Goal: Transaction & Acquisition: Purchase product/service

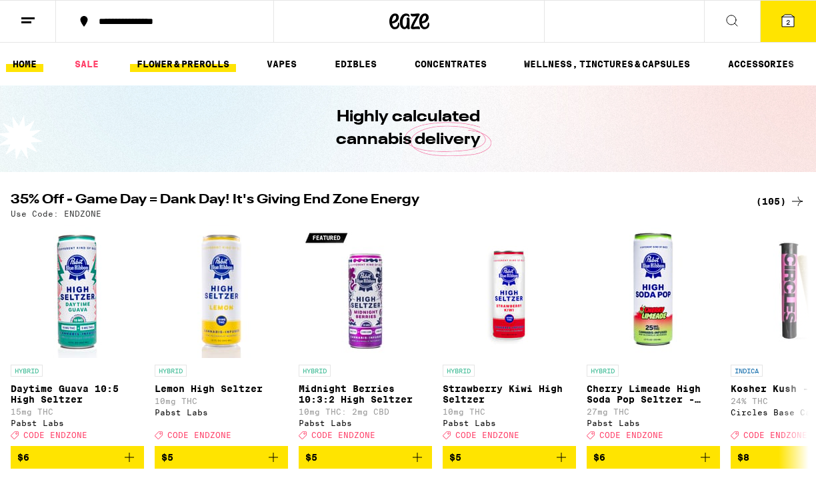
click at [190, 65] on link "FLOWER & PREROLLS" at bounding box center [183, 64] width 106 height 16
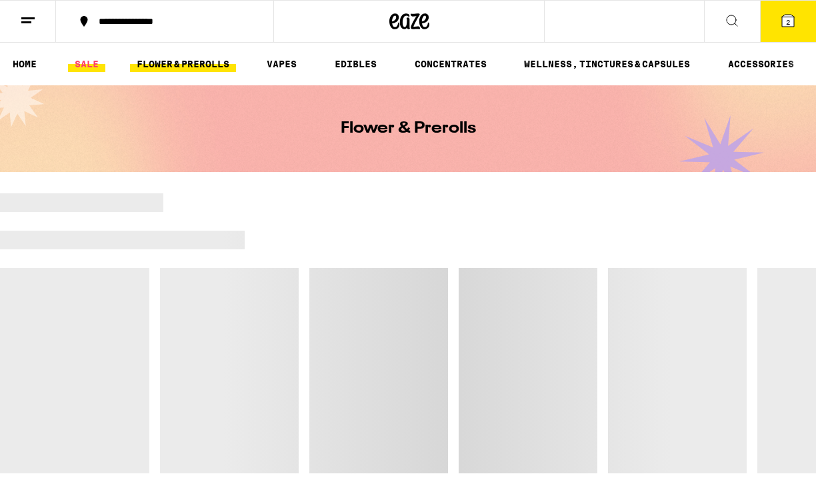
click at [83, 59] on link "SALE" at bounding box center [86, 64] width 37 height 16
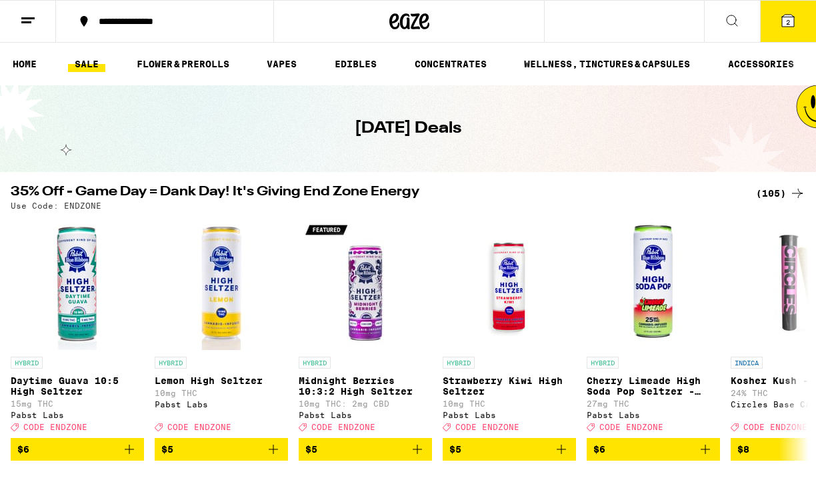
click at [773, 187] on div "(105)" at bounding box center [780, 193] width 49 height 16
click at [772, 190] on div "(105)" at bounding box center [780, 193] width 49 height 16
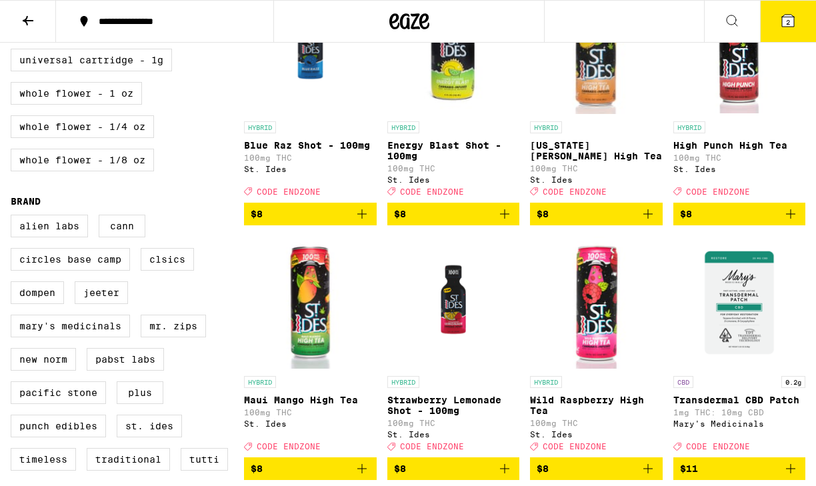
scroll to position [722, 0]
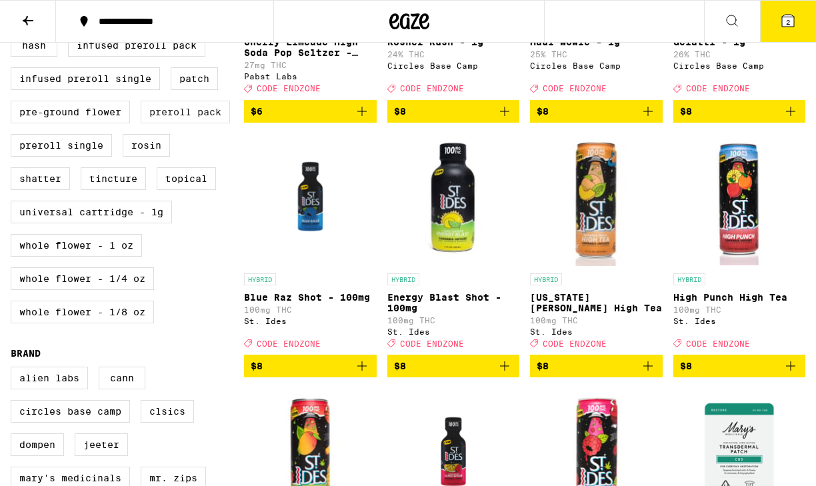
click at [160, 123] on label "Preroll Pack" at bounding box center [185, 112] width 89 height 23
checkbox input "true"
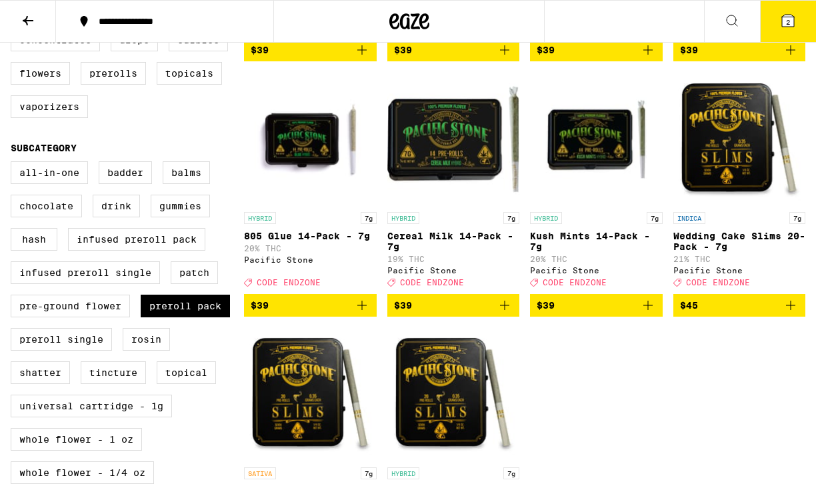
scroll to position [373, 0]
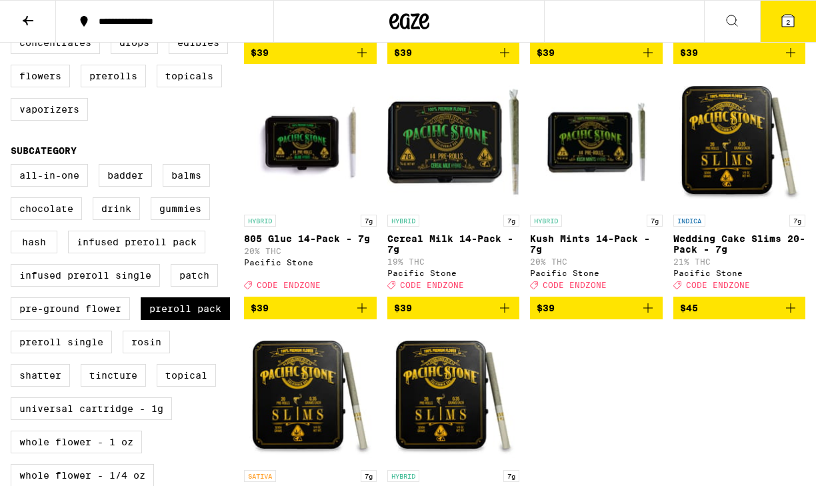
click at [653, 316] on icon "Add to bag" at bounding box center [648, 308] width 16 height 16
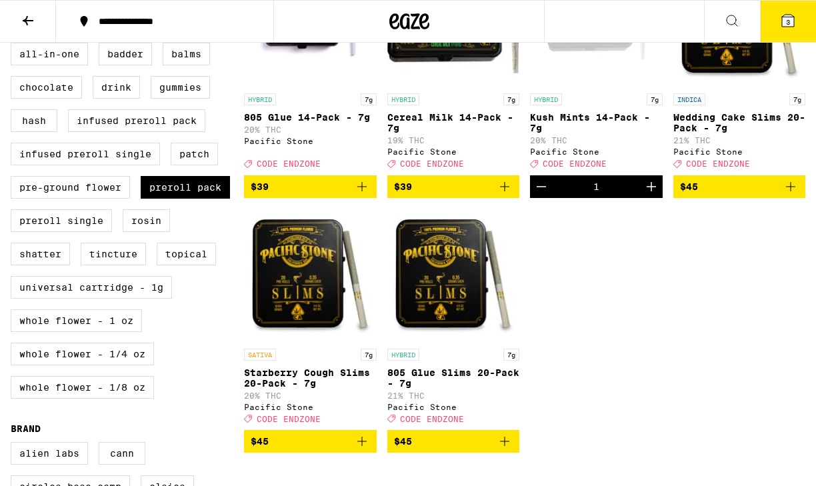
scroll to position [499, 0]
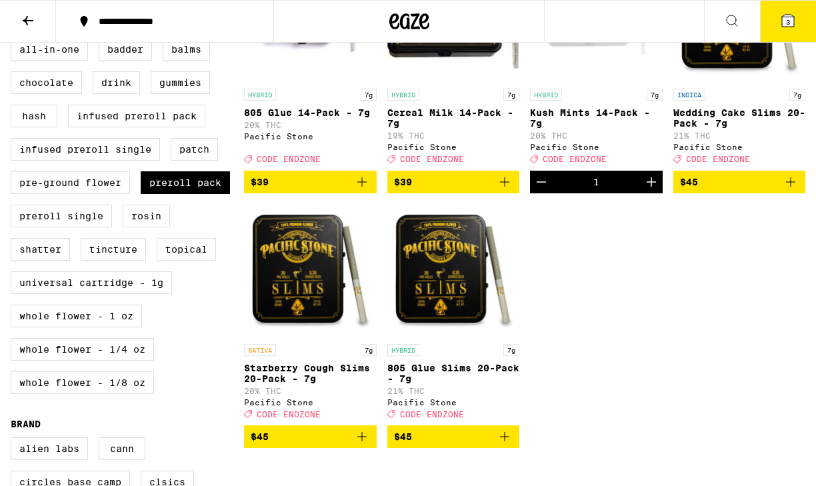
click at [507, 445] on icon "Add to bag" at bounding box center [505, 437] width 16 height 16
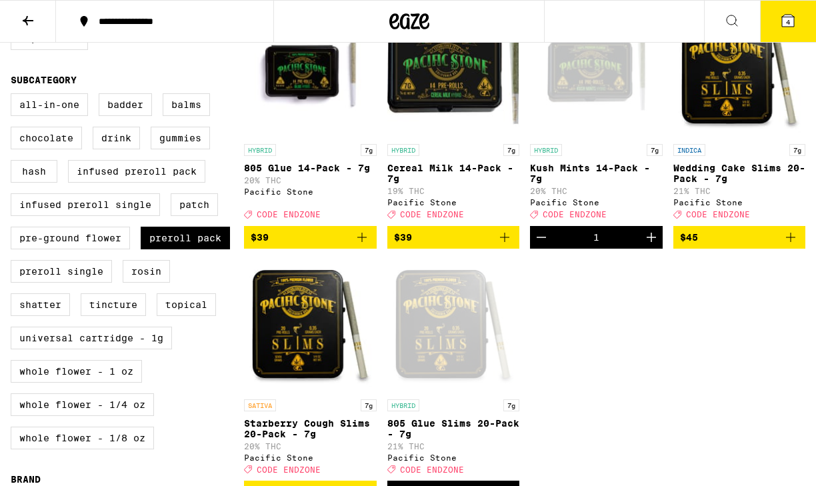
scroll to position [0, 0]
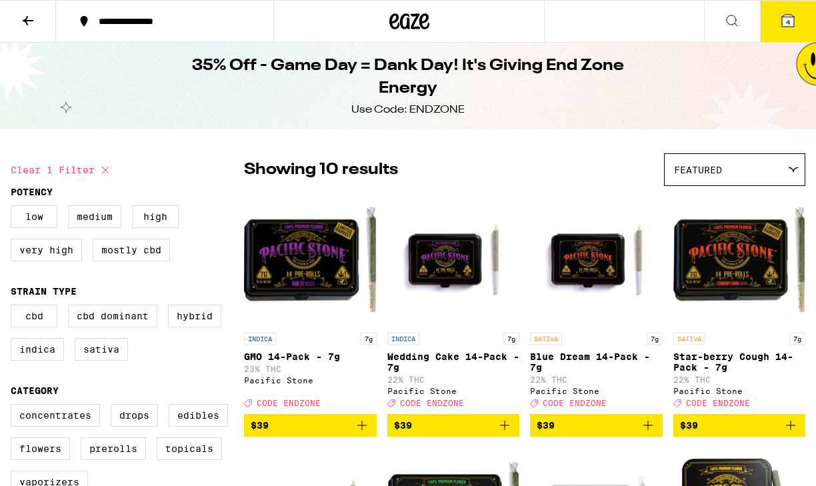
click at [777, 17] on button "4" at bounding box center [788, 21] width 56 height 41
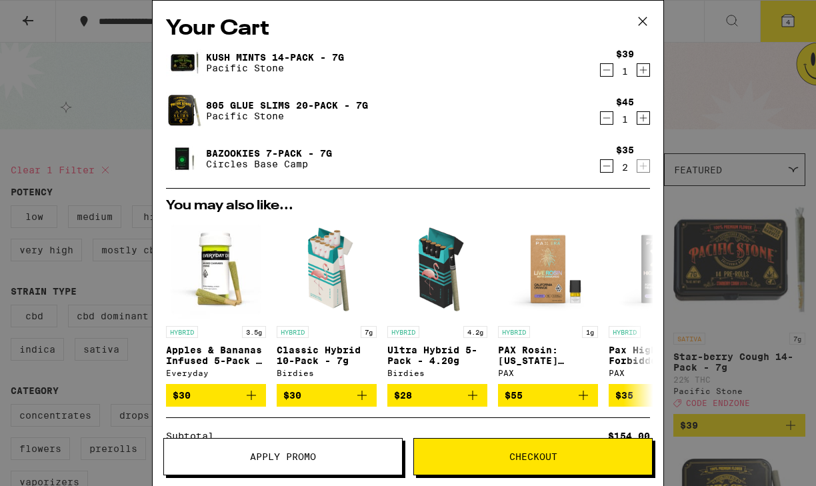
click at [74, 110] on div "Your Cart Kush Mints 14-Pack - 7g Pacific Stone $39 1 805 Glue Slims 20-Pack - …" at bounding box center [408, 243] width 816 height 486
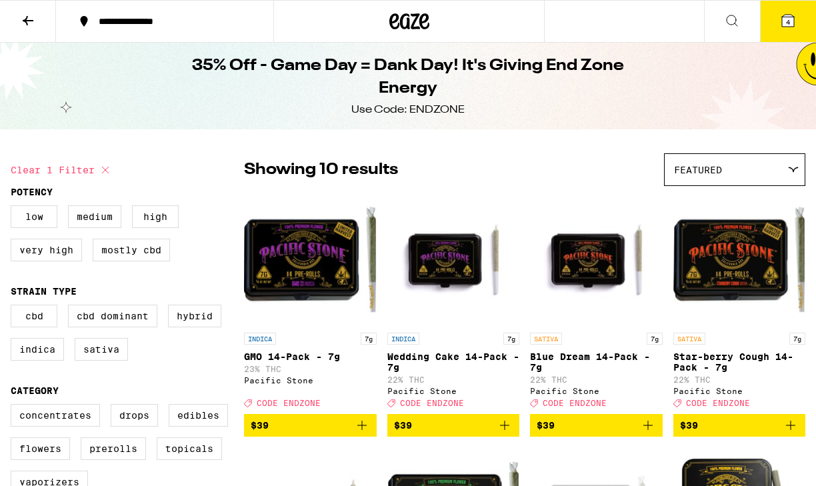
click at [793, 21] on icon at bounding box center [788, 21] width 12 height 12
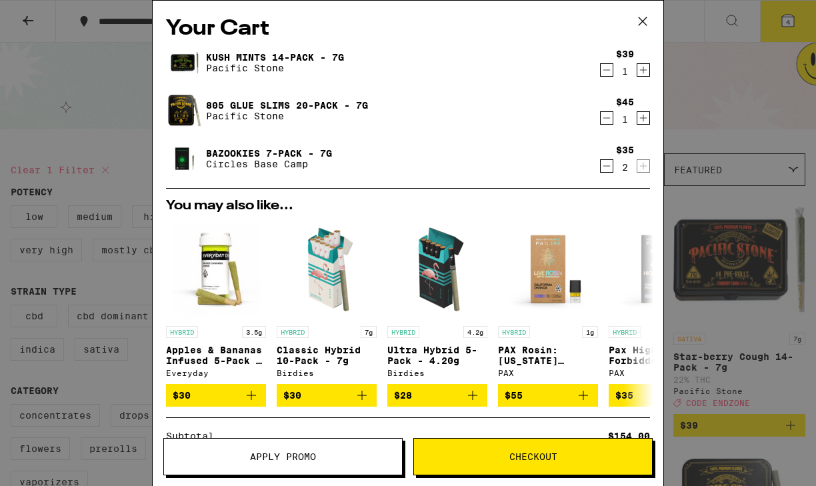
click at [607, 165] on icon "Decrement" at bounding box center [607, 166] width 12 height 16
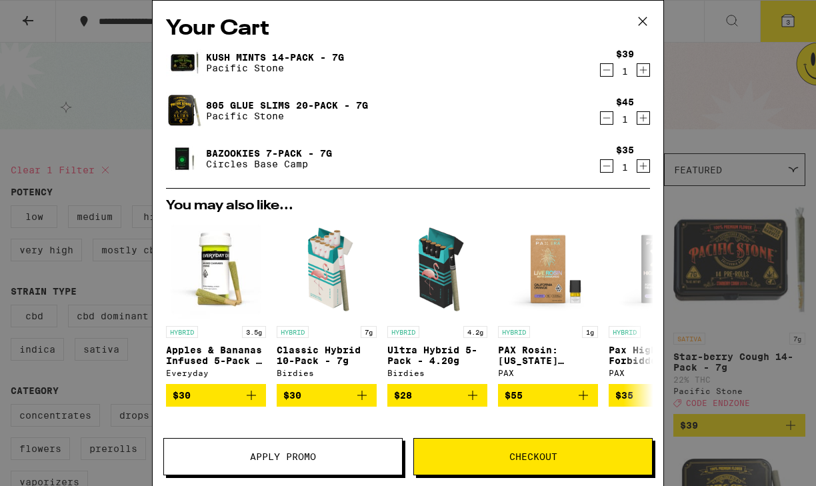
click at [604, 165] on icon "Decrement" at bounding box center [607, 166] width 12 height 16
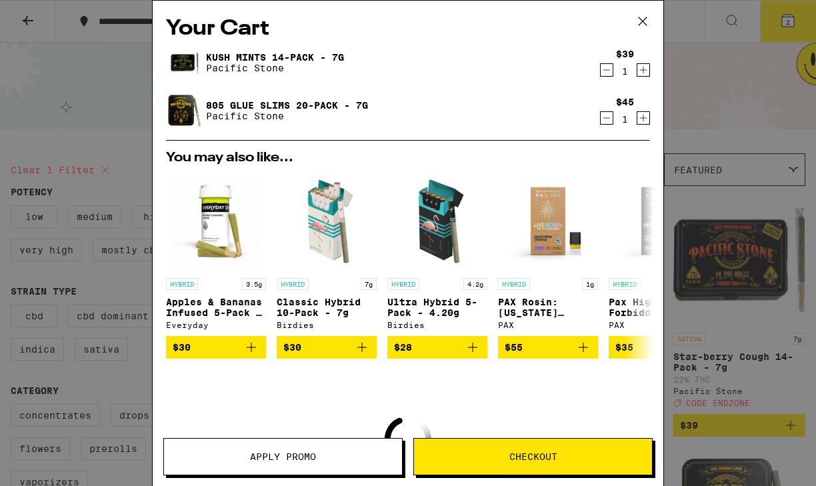
click at [250, 459] on span "Apply Promo" at bounding box center [283, 456] width 66 height 9
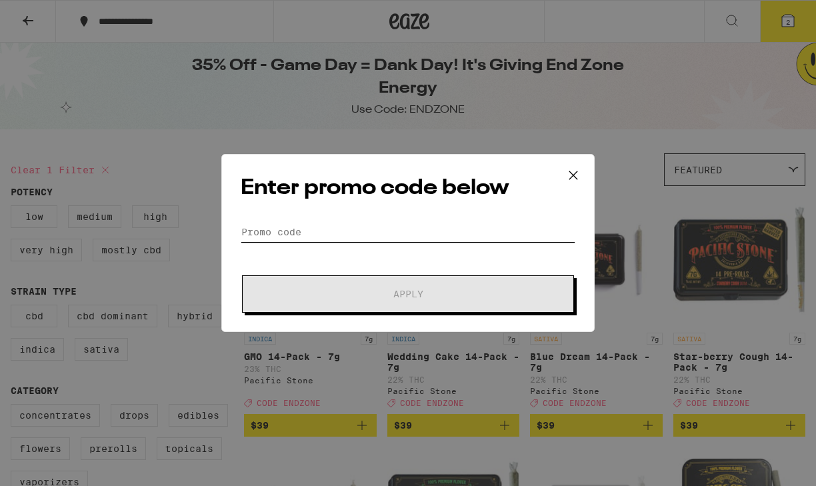
click at [298, 231] on input "Promo Code" at bounding box center [408, 232] width 335 height 20
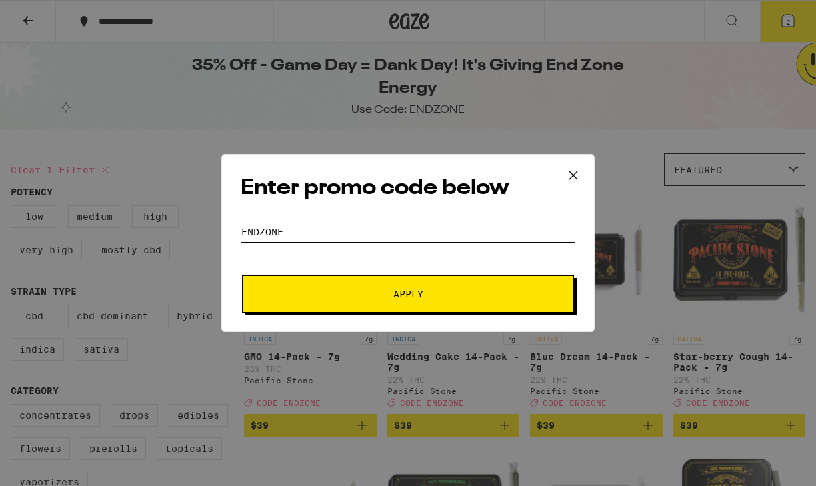
type input "ENDZONE"
click at [242, 275] on button "Apply" at bounding box center [408, 293] width 332 height 37
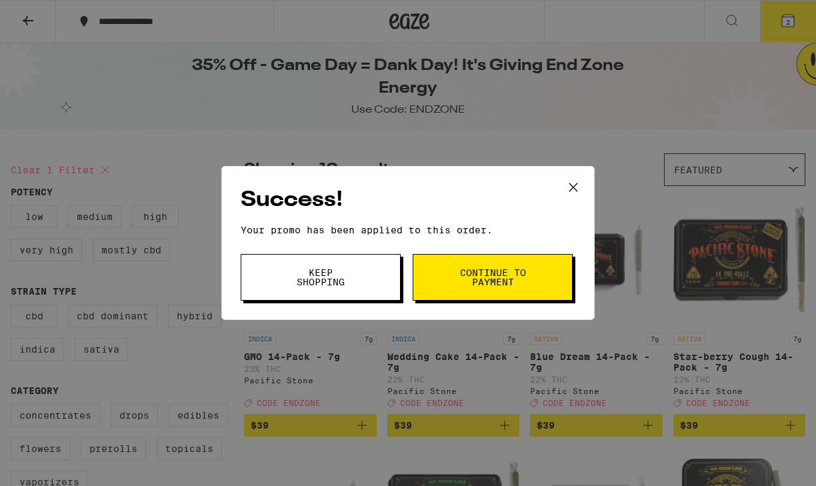
click at [356, 277] on button "Keep Shopping" at bounding box center [321, 277] width 160 height 47
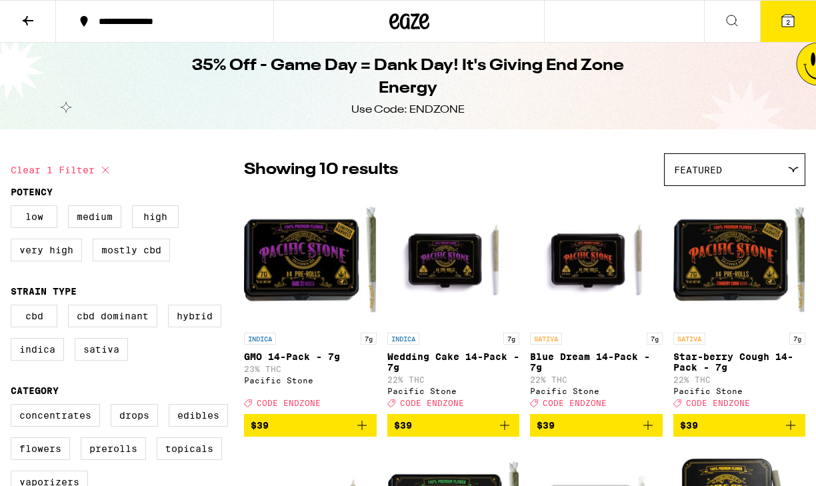
click at [782, 29] on button "2" at bounding box center [788, 21] width 56 height 41
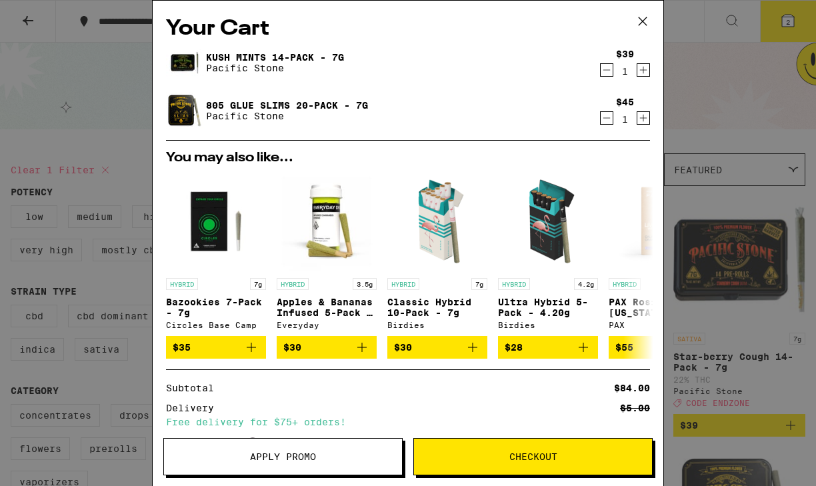
scroll to position [135, 0]
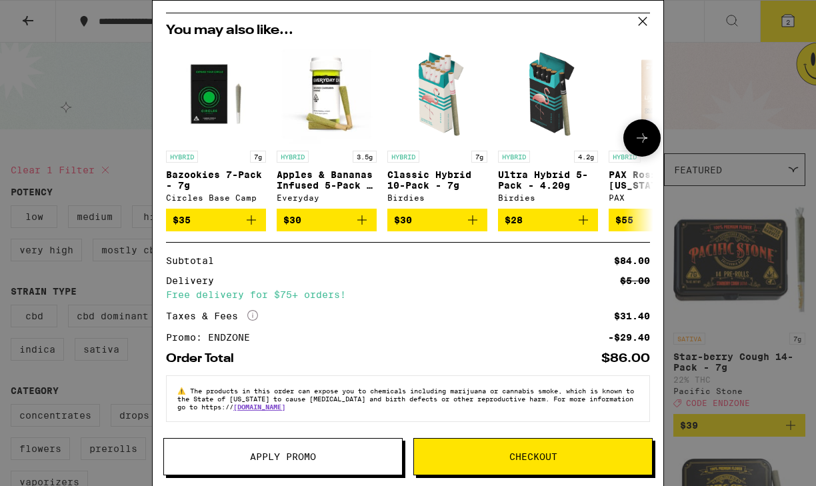
click at [642, 135] on icon at bounding box center [642, 138] width 16 height 16
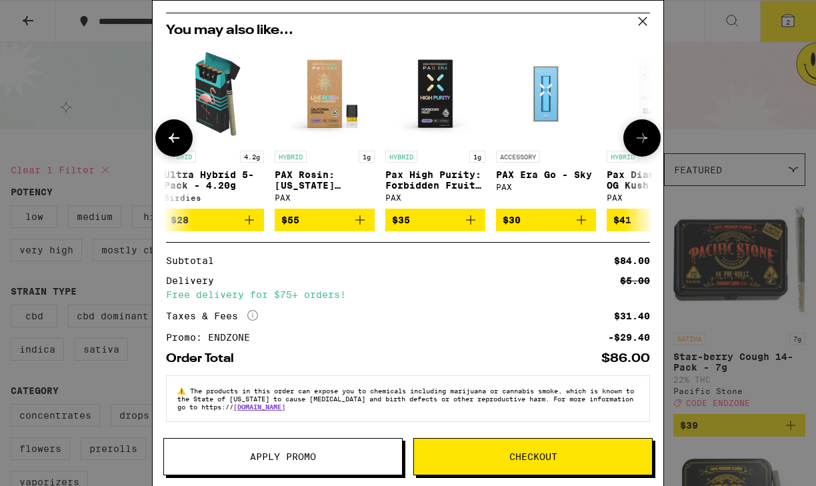
scroll to position [0, 339]
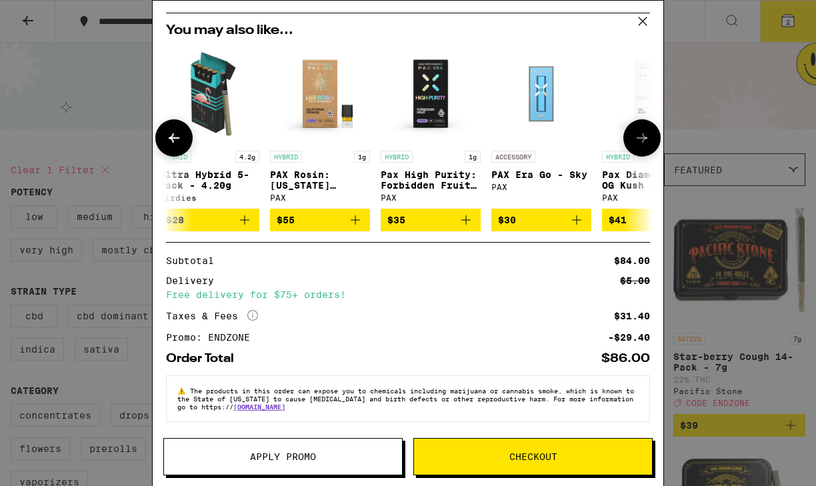
click at [643, 133] on icon at bounding box center [642, 138] width 16 height 16
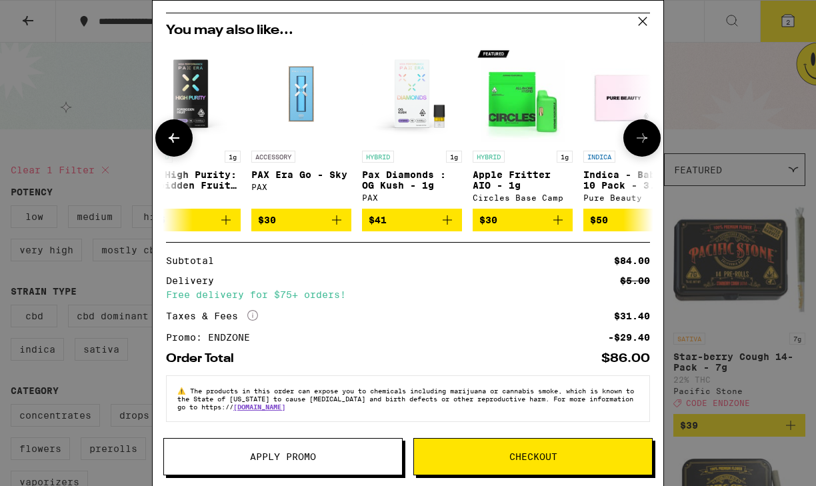
scroll to position [0, 623]
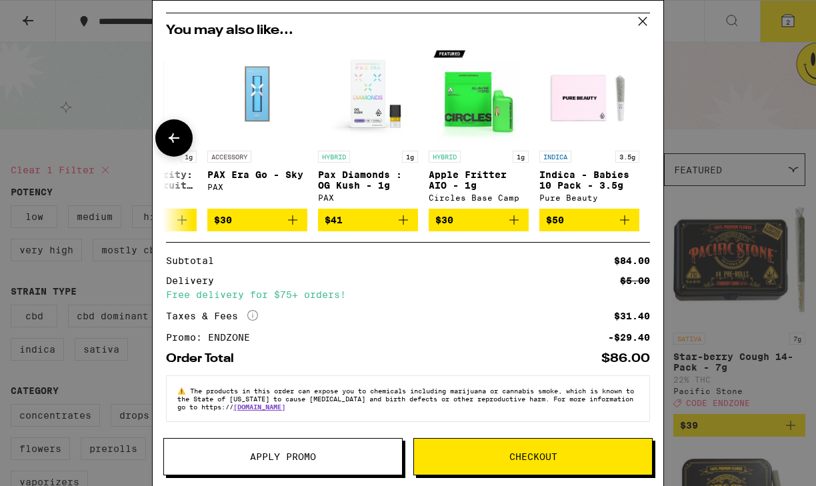
click at [643, 133] on div at bounding box center [641, 137] width 37 height 37
click at [639, 27] on icon at bounding box center [643, 21] width 20 height 20
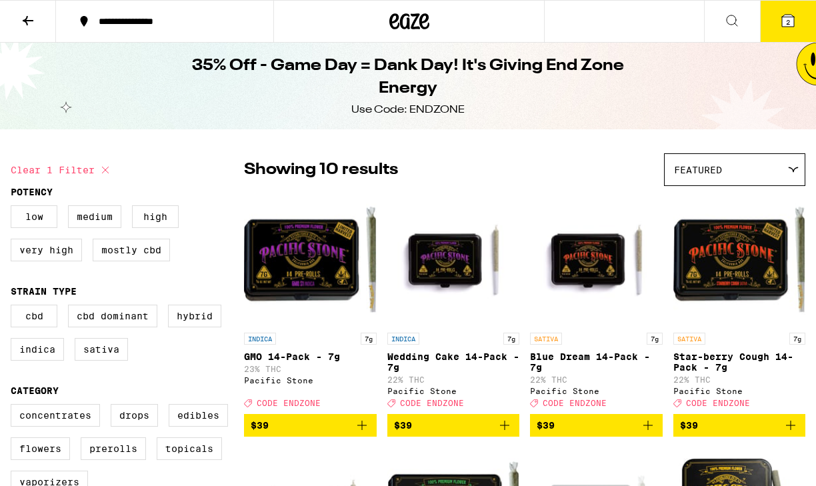
click at [93, 165] on button "Clear 1 filter" at bounding box center [62, 169] width 103 height 33
checkbox input "false"
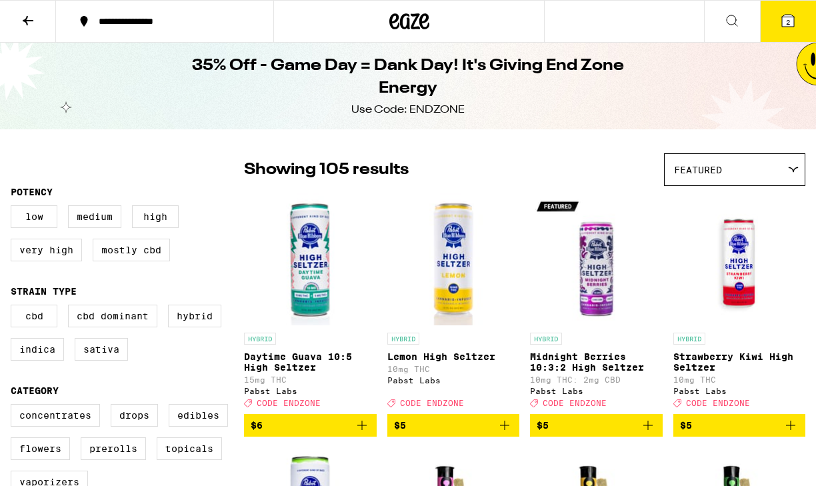
click at [34, 16] on icon at bounding box center [28, 21] width 16 height 16
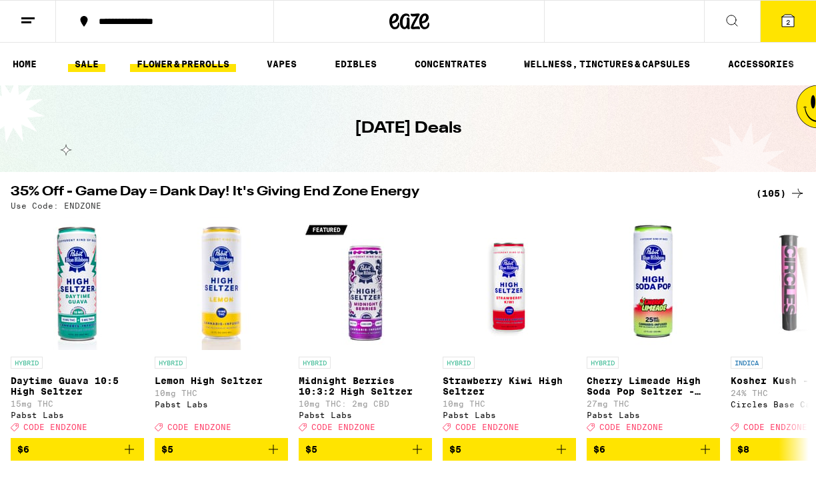
click at [203, 64] on link "FLOWER & PREROLLS" at bounding box center [183, 64] width 106 height 16
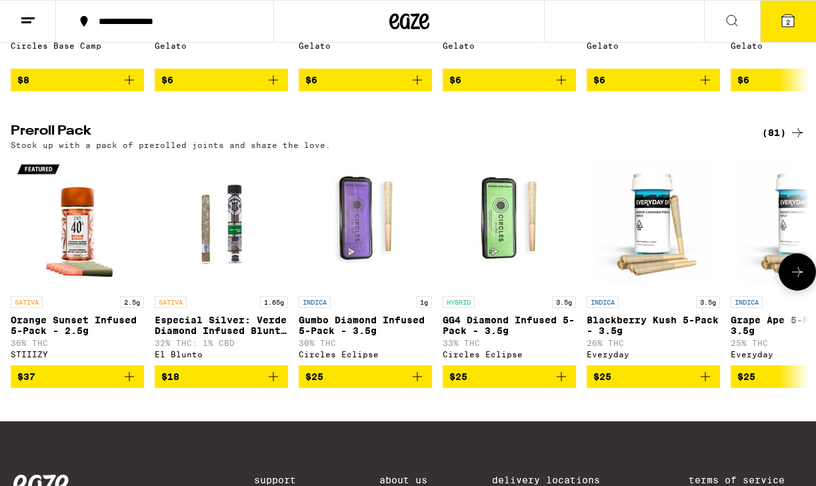
scroll to position [981, 0]
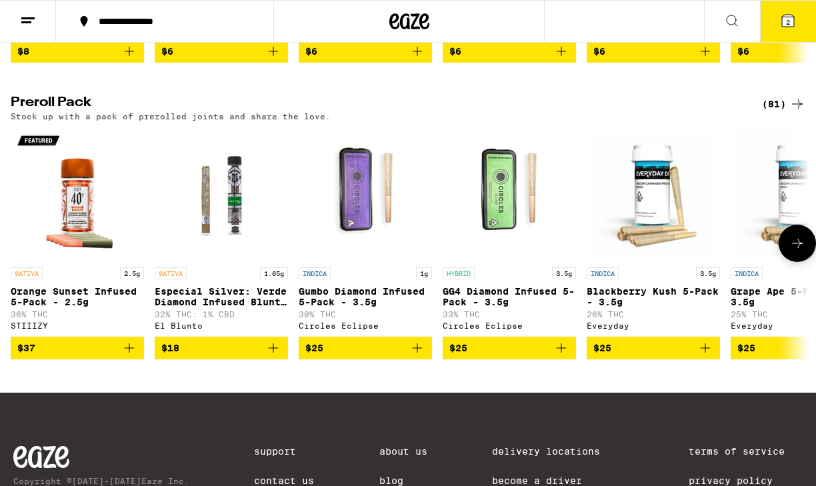
click at [788, 262] on button at bounding box center [797, 243] width 37 height 37
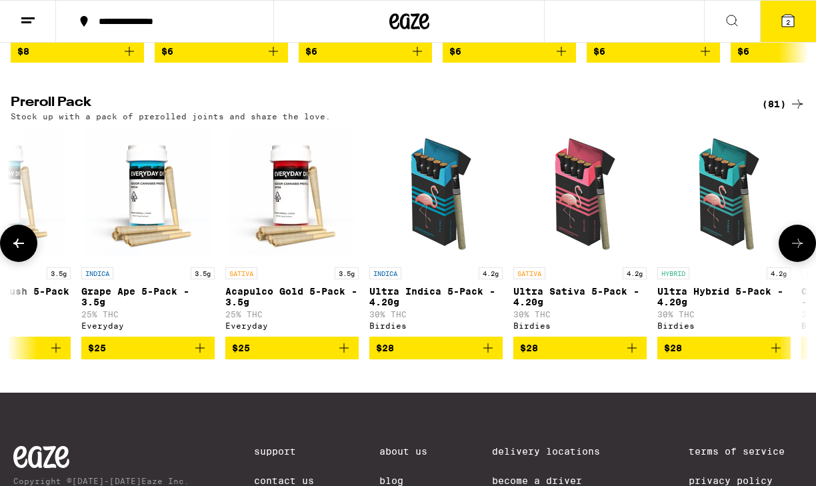
click at [789, 251] on icon at bounding box center [797, 243] width 16 height 16
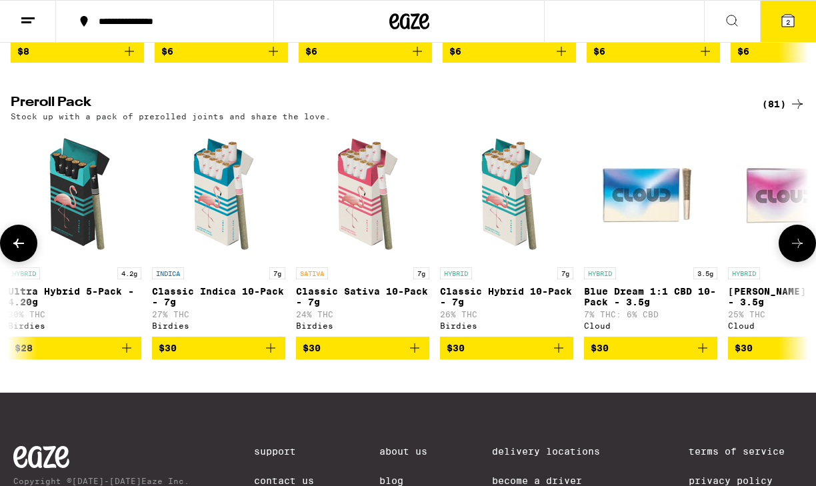
click at [789, 251] on icon at bounding box center [797, 243] width 16 height 16
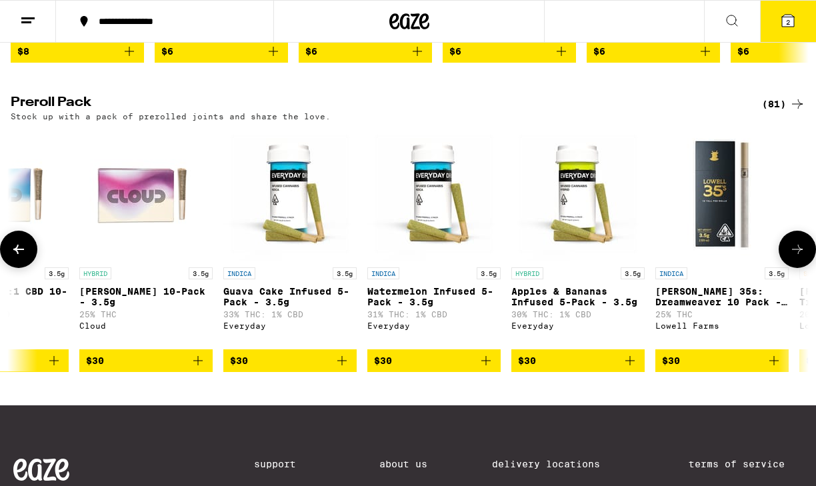
click at [789, 268] on button at bounding box center [797, 249] width 37 height 37
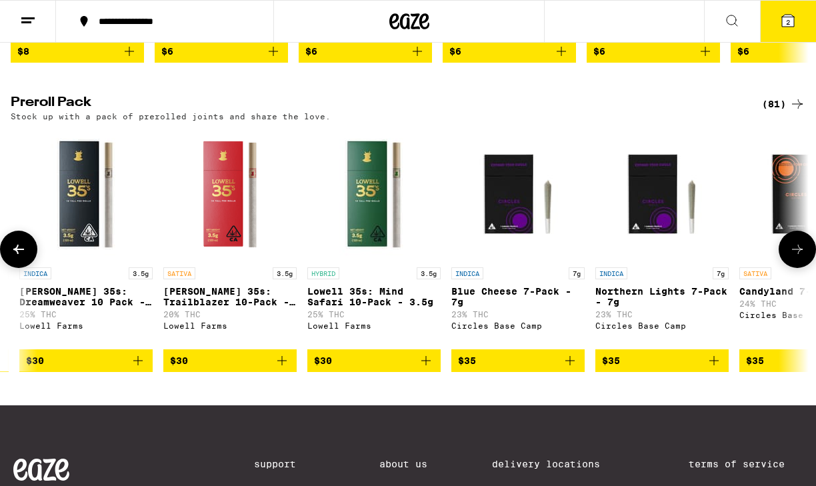
scroll to position [0, 2597]
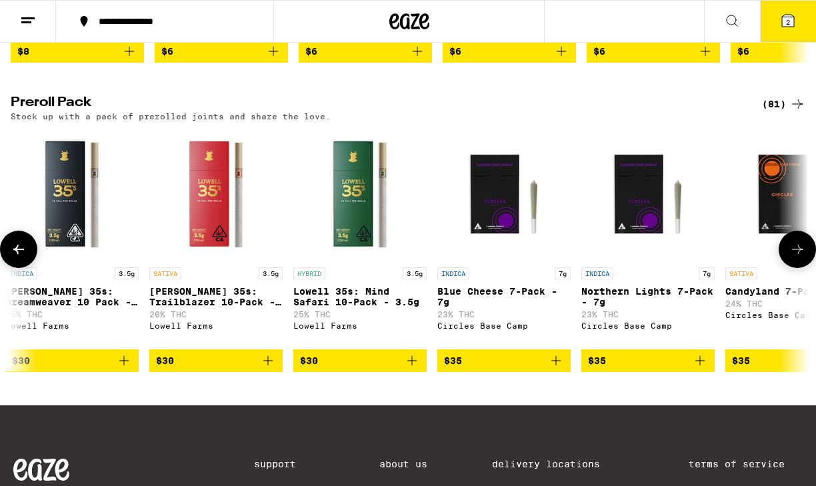
click at [789, 257] on icon at bounding box center [797, 249] width 16 height 16
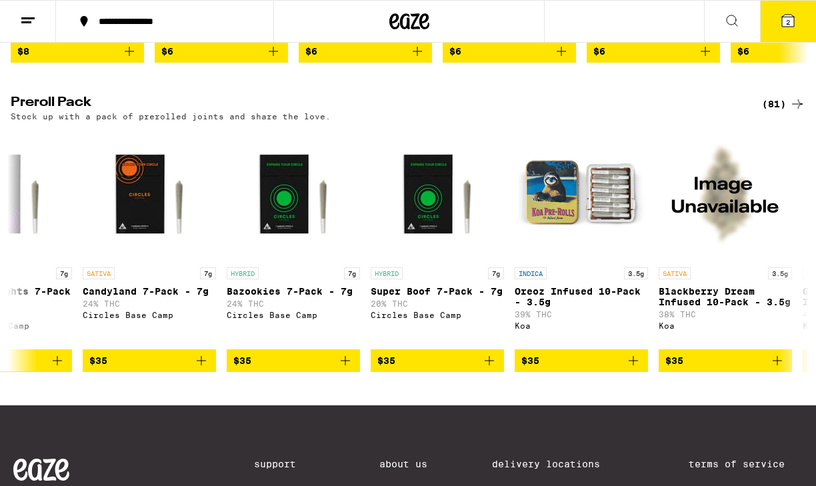
scroll to position [0, 3247]
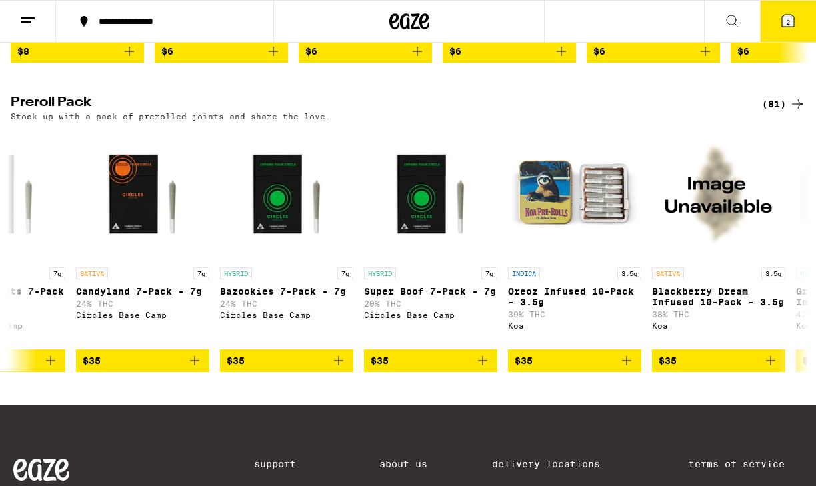
click at [781, 20] on icon at bounding box center [788, 21] width 16 height 16
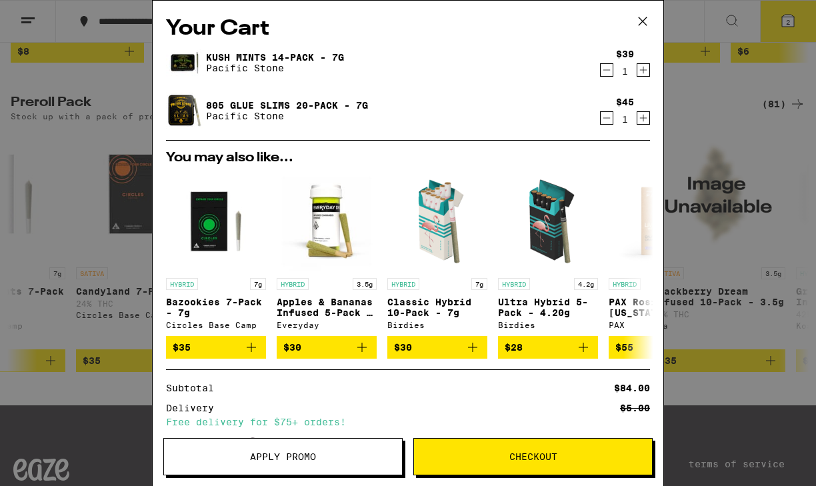
click at [292, 459] on span "Apply Promo" at bounding box center [283, 456] width 66 height 9
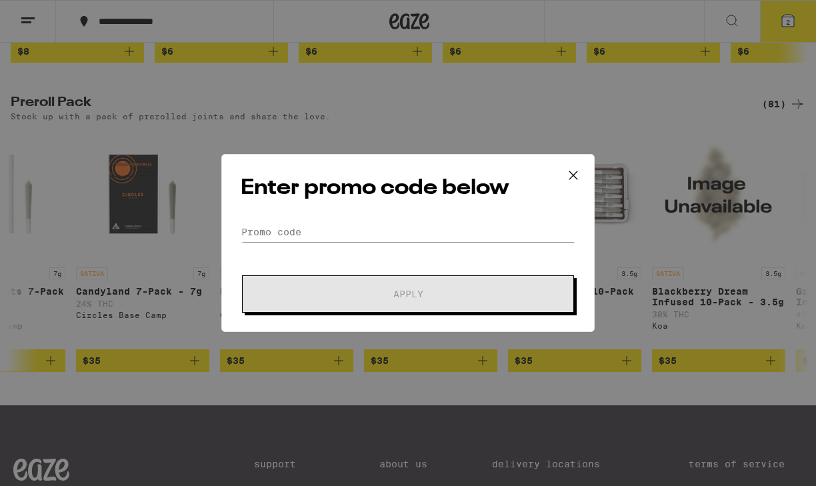
click at [571, 181] on icon at bounding box center [573, 175] width 20 height 20
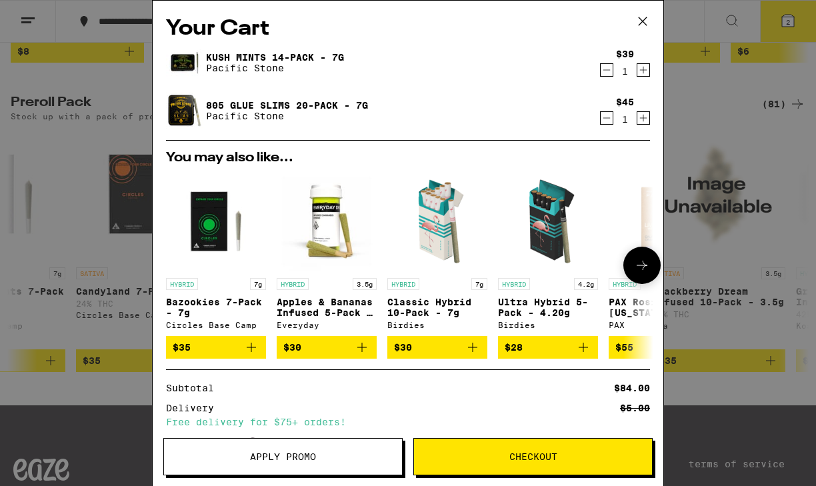
scroll to position [135, 0]
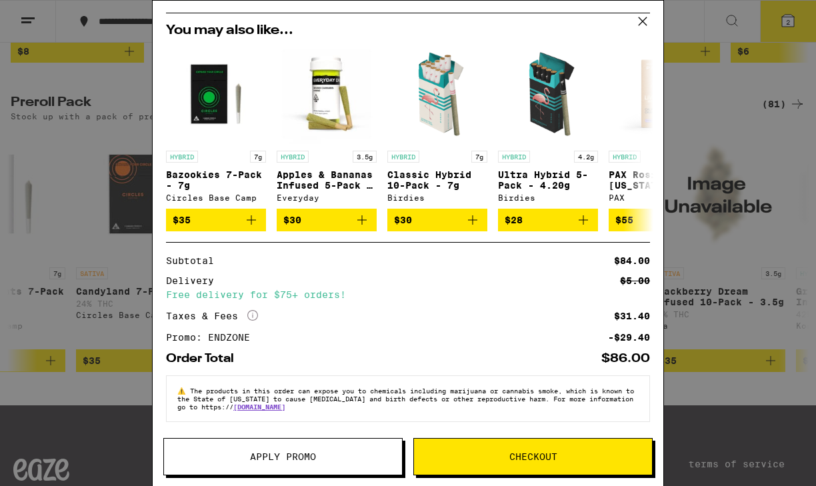
click at [464, 450] on button "Checkout" at bounding box center [532, 456] width 239 height 37
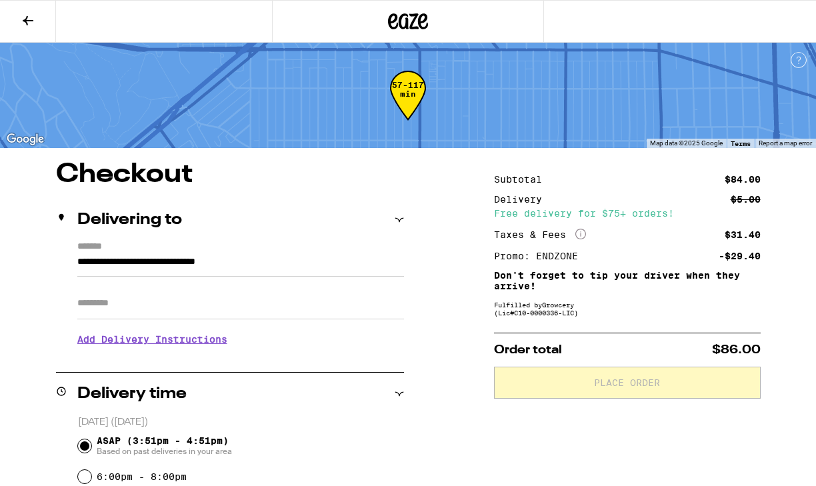
click at [225, 308] on input "Apt/Suite" at bounding box center [240, 303] width 327 height 32
type input "**********"
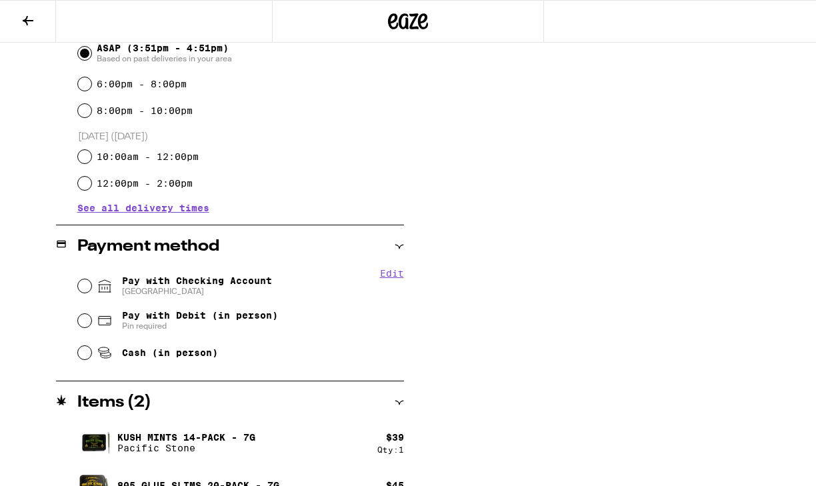
scroll to position [421, 0]
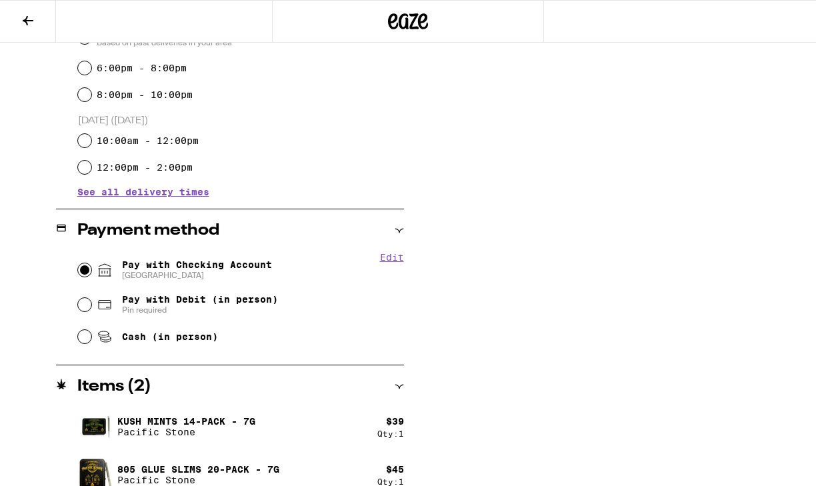
click at [85, 271] on input "Pay with Checking Account CHASE COLLEGE" at bounding box center [84, 269] width 13 height 13
radio input "true"
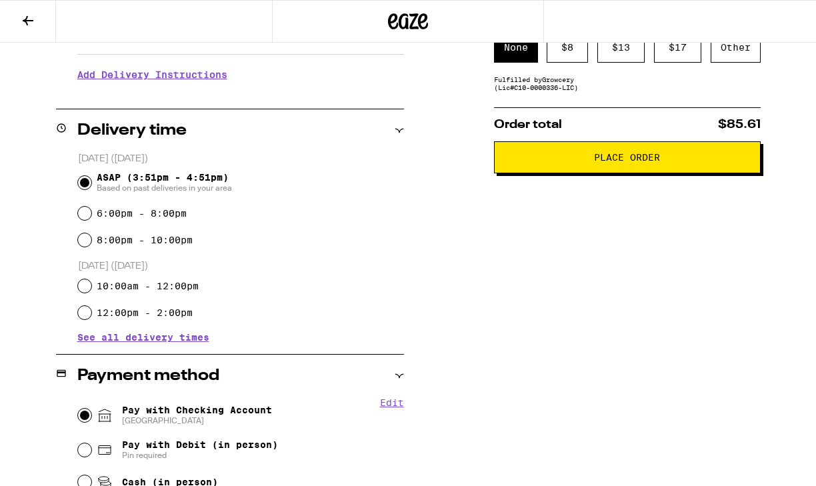
scroll to position [235, 0]
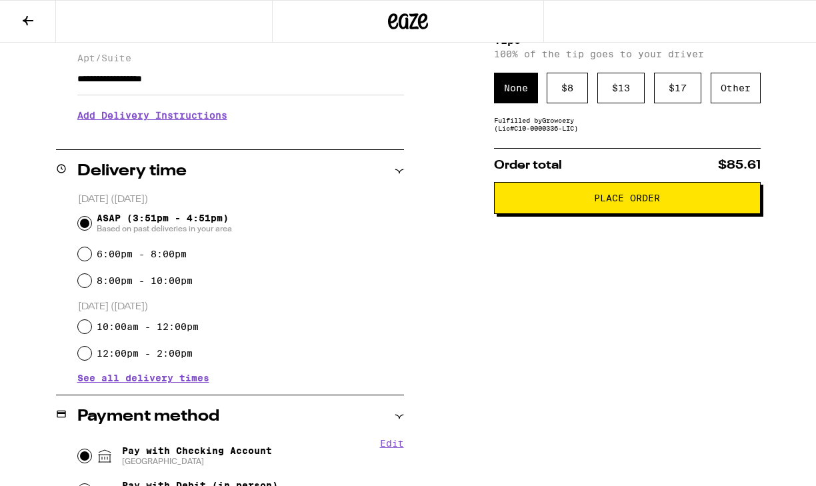
click at [577, 202] on span "Place Order" at bounding box center [627, 197] width 244 height 9
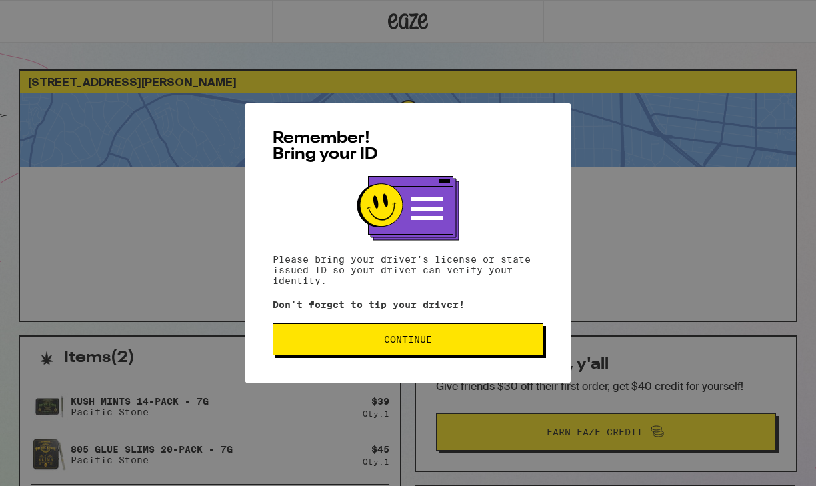
click at [443, 349] on button "Continue" at bounding box center [408, 339] width 271 height 32
